Goal: Task Accomplishment & Management: Complete application form

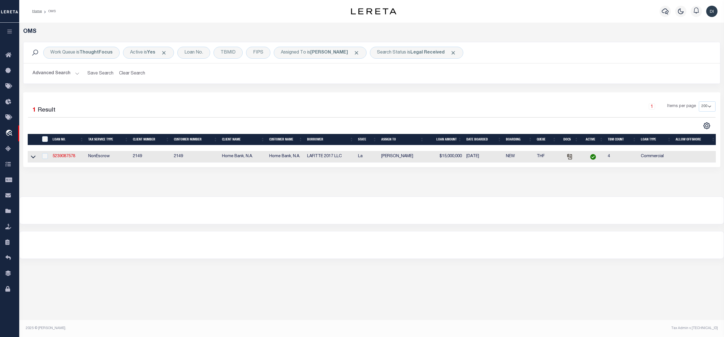
select select "200"
select select "10"
select select "NonEscrow"
click at [65, 156] on link "5239087578" at bounding box center [64, 156] width 23 height 4
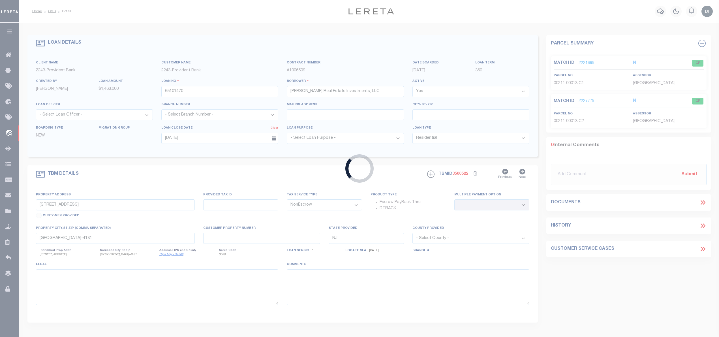
type input "5239087578"
type input "LAFITTE 2017 LLC"
select select
type input "[DATE]"
select select "20"
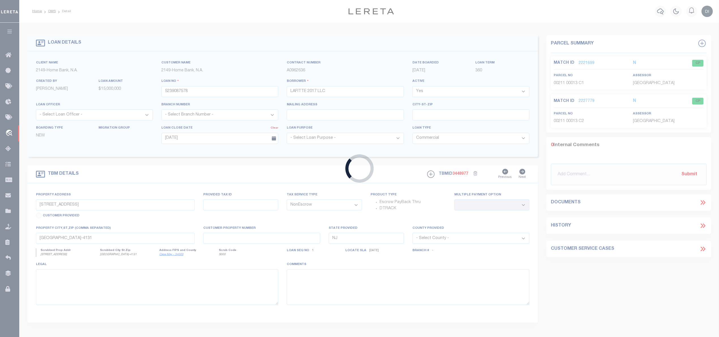
type input "[STREET_ADDRESS]"
select select
type input "[GEOGRAPHIC_DATA] La 70116"
type input "La"
select select "32949"
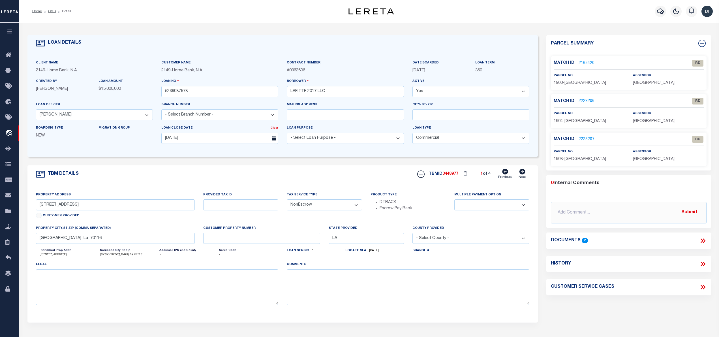
click at [702, 244] on icon at bounding box center [702, 240] width 7 height 7
